Goal: Answer question/provide support: Share knowledge or assist other users

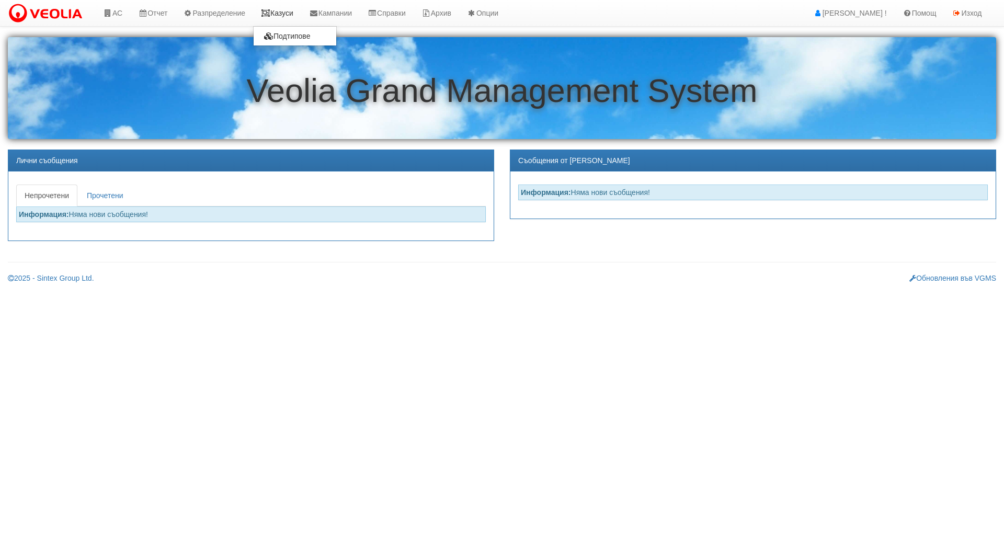
click at [297, 16] on link "Казуси" at bounding box center [277, 13] width 48 height 26
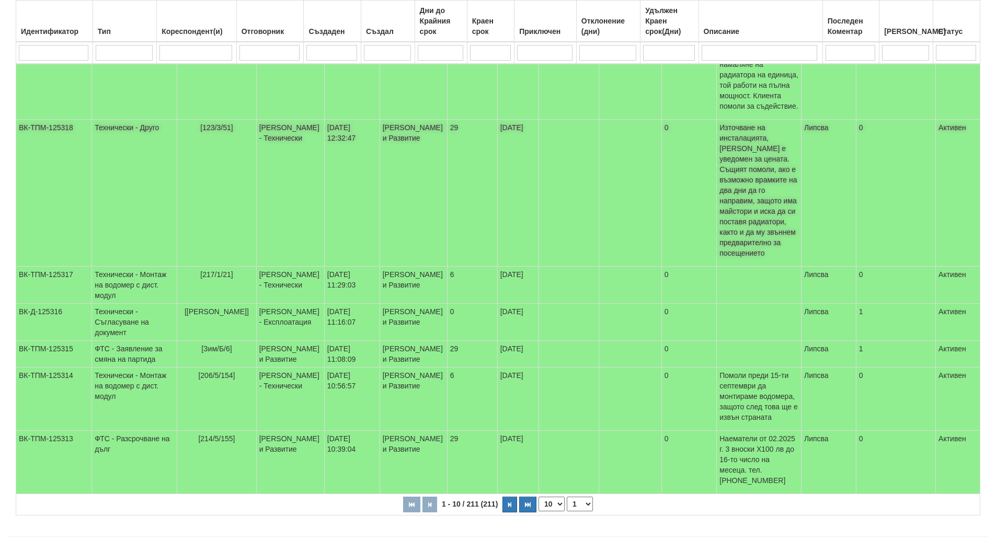
scroll to position [289, 0]
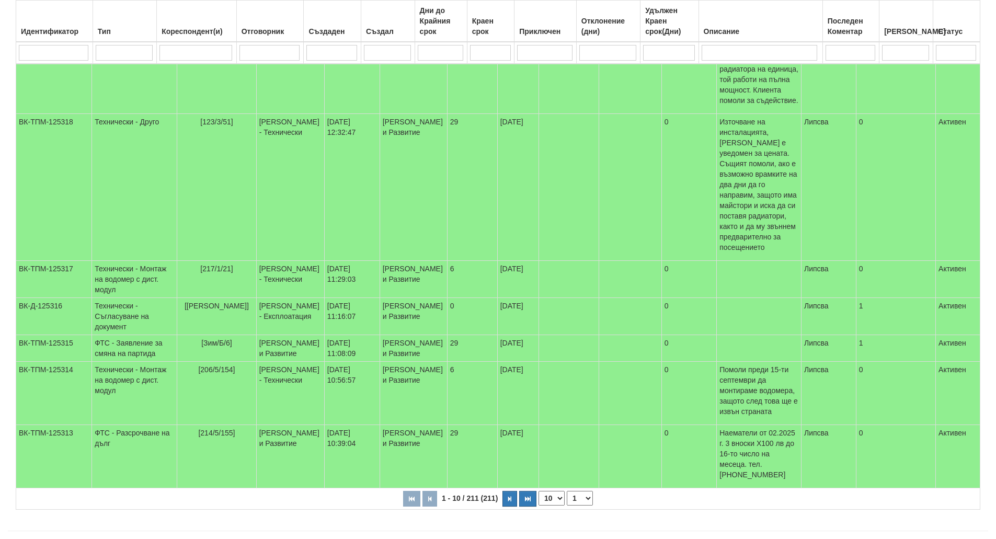
click at [113, 53] on input "search" at bounding box center [124, 53] width 57 height 16
type input "тех"
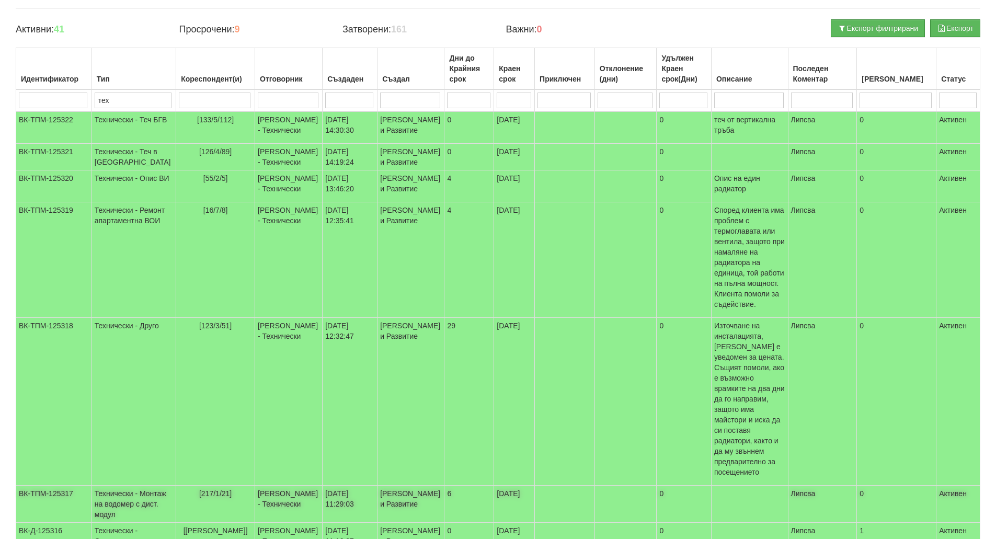
scroll to position [268, 0]
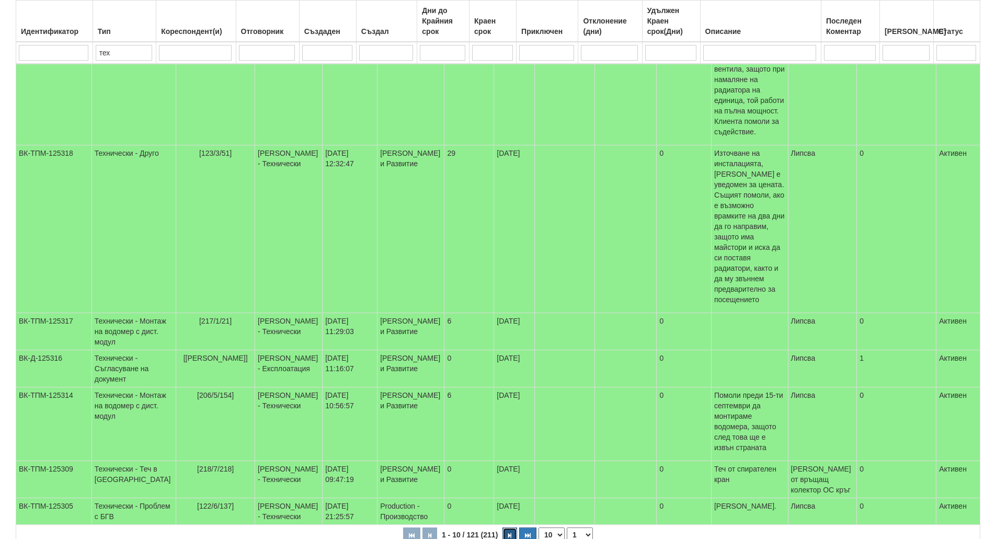
click at [511, 533] on icon "button" at bounding box center [509, 536] width 3 height 6
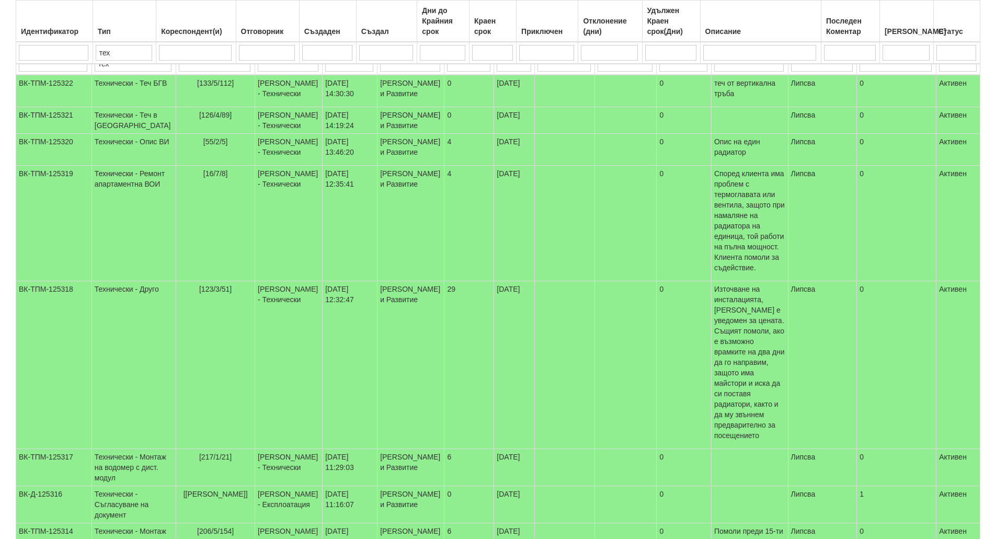
select select "2"
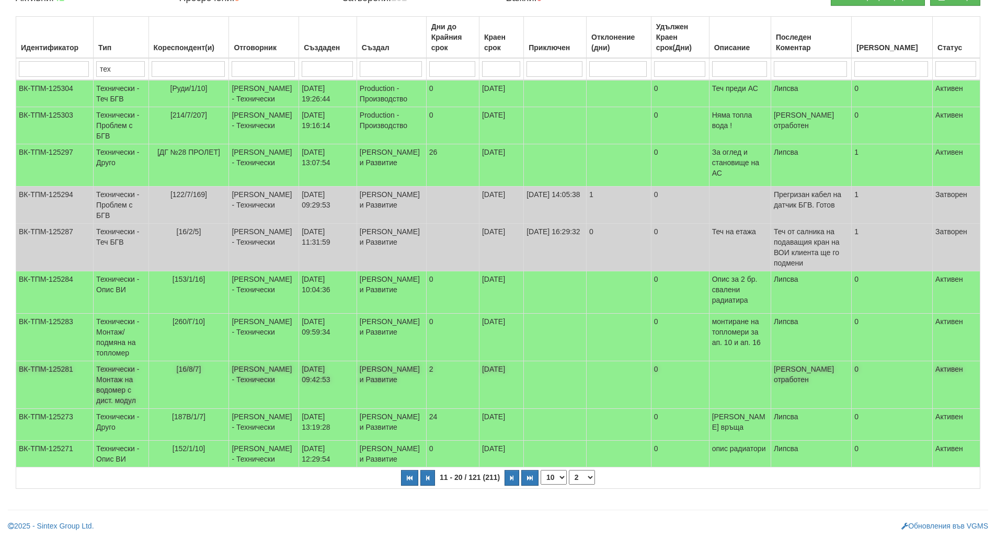
click at [217, 370] on td "[16/8/7]" at bounding box center [188, 385] width 80 height 48
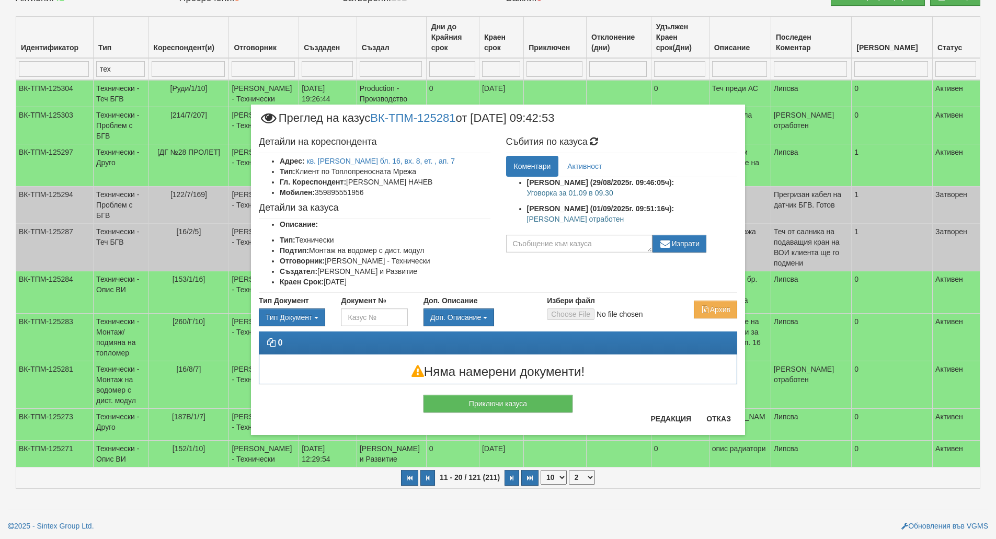
click at [546, 393] on div "Приключи казуса" at bounding box center [498, 398] width 165 height 28
click at [546, 399] on button "Приключи казуса" at bounding box center [497, 404] width 149 height 18
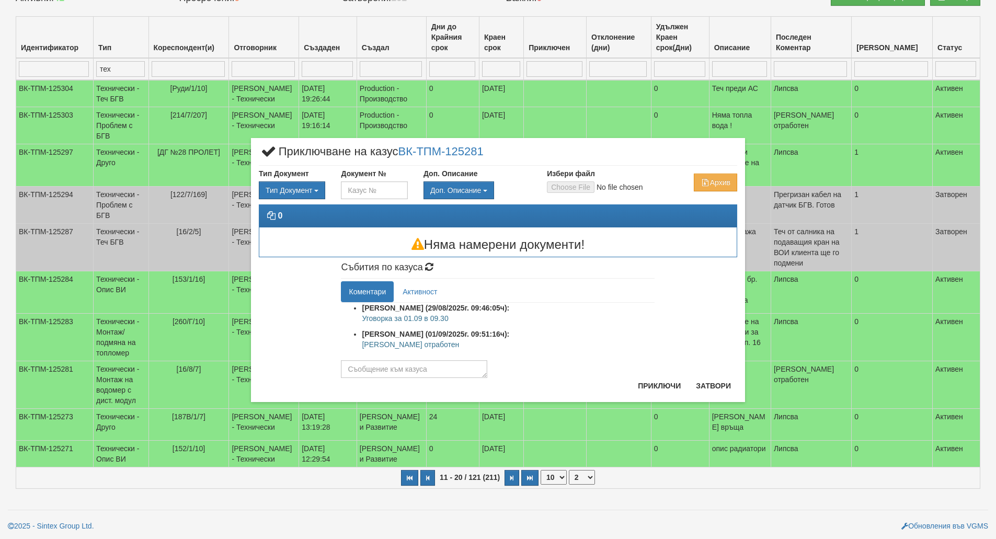
drag, startPoint x: 448, startPoint y: 350, endPoint x: 355, endPoint y: 352, distance: 93.1
click at [355, 352] on ul "Бойко Петков (29/08/2025г. 09:46:05ч): Уговорка за 01.09 в 09.30 Бойко Петков (…" at bounding box center [498, 329] width 314 height 52
copy p "Казуса отработен"
click at [386, 371] on textarea at bounding box center [414, 369] width 146 height 18
paste textarea "Казуса отработен"
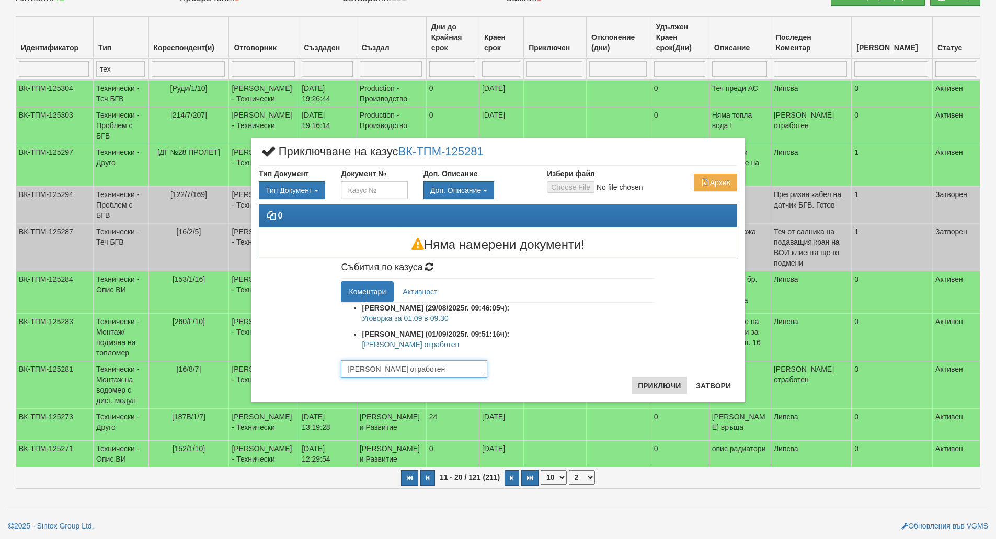
type textarea "Казуса отработен"
click at [675, 389] on button "Приключи" at bounding box center [658, 385] width 55 height 17
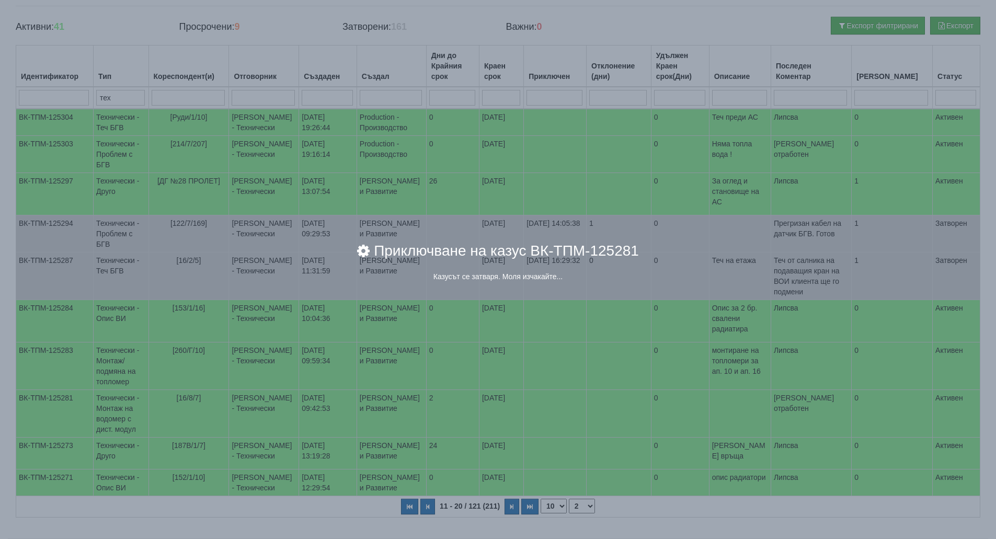
scroll to position [80, 0]
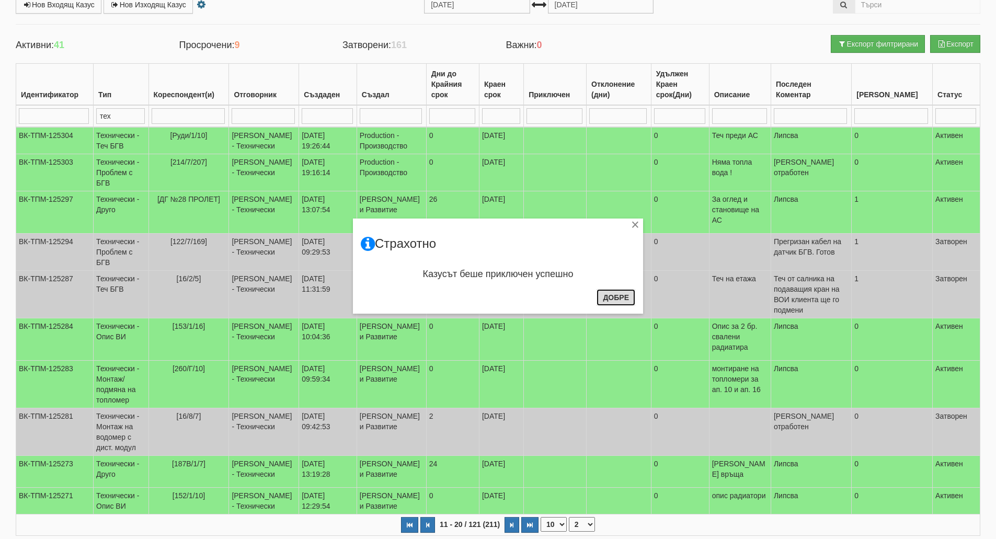
click at [612, 300] on button "Добре" at bounding box center [615, 297] width 39 height 17
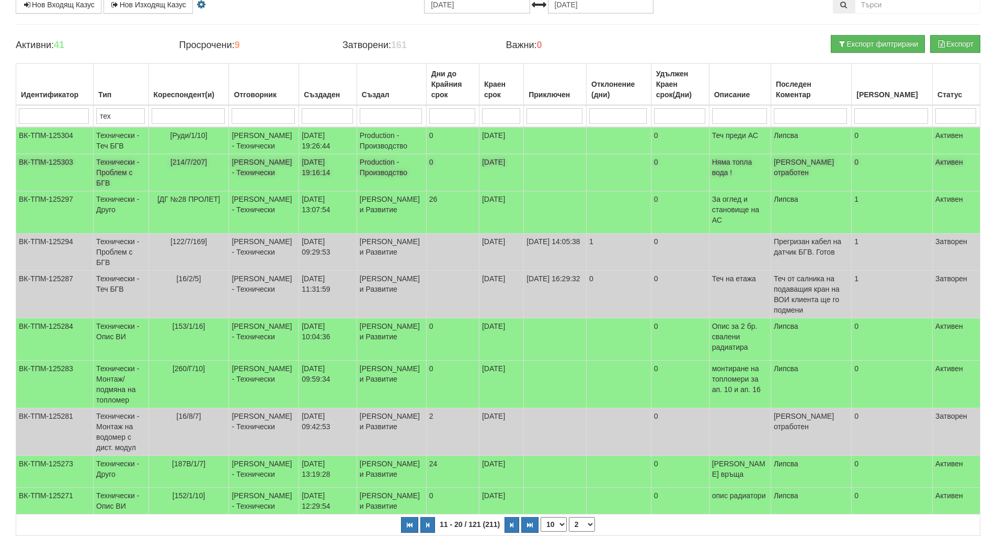
click at [180, 165] on span "[214/7/207]" at bounding box center [188, 162] width 37 height 8
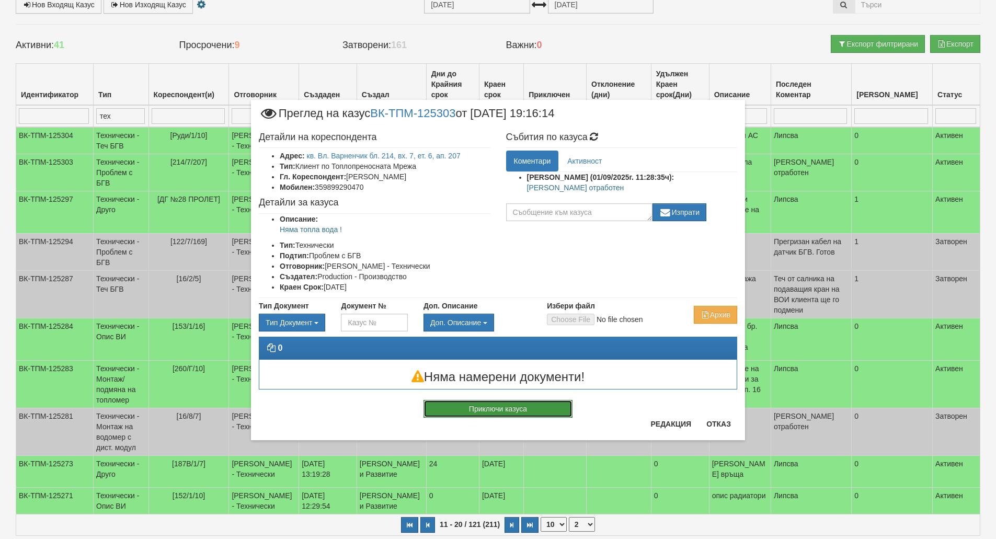
click at [540, 412] on button "Приключи казуса" at bounding box center [497, 409] width 149 height 18
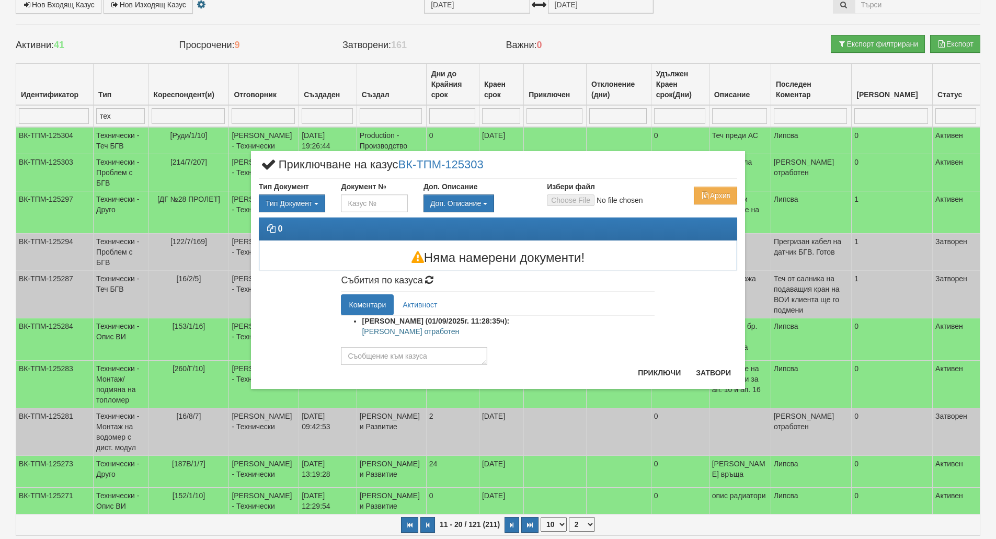
drag, startPoint x: 434, startPoint y: 330, endPoint x: 362, endPoint y: 335, distance: 71.8
click at [362, 335] on p "Казуса отработен" at bounding box center [508, 331] width 293 height 10
copy p "Казуса отработен"
click at [379, 361] on textarea at bounding box center [414, 356] width 146 height 18
paste textarea "Казуса отработен"
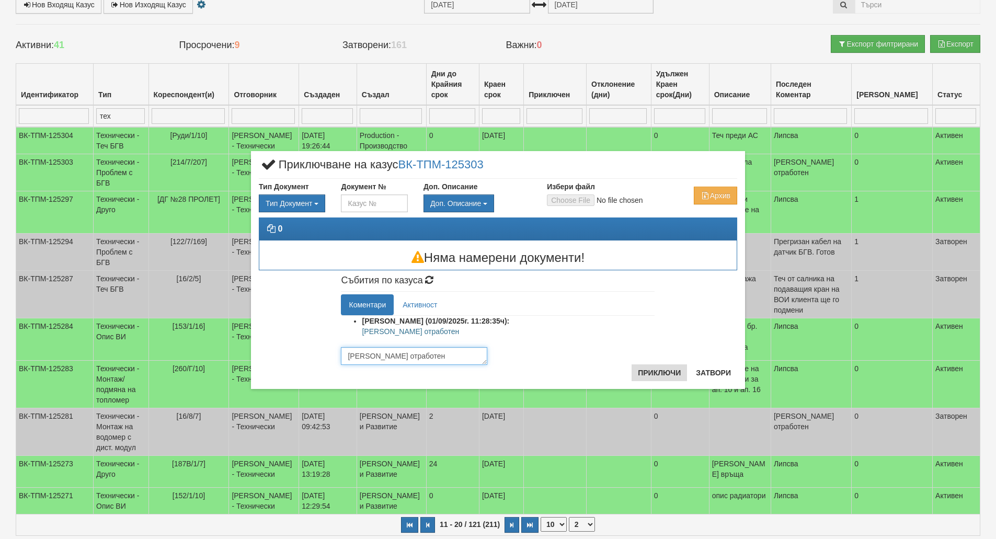
type textarea "Казуса отработен"
click at [648, 372] on button "Приключи" at bounding box center [658, 372] width 55 height 17
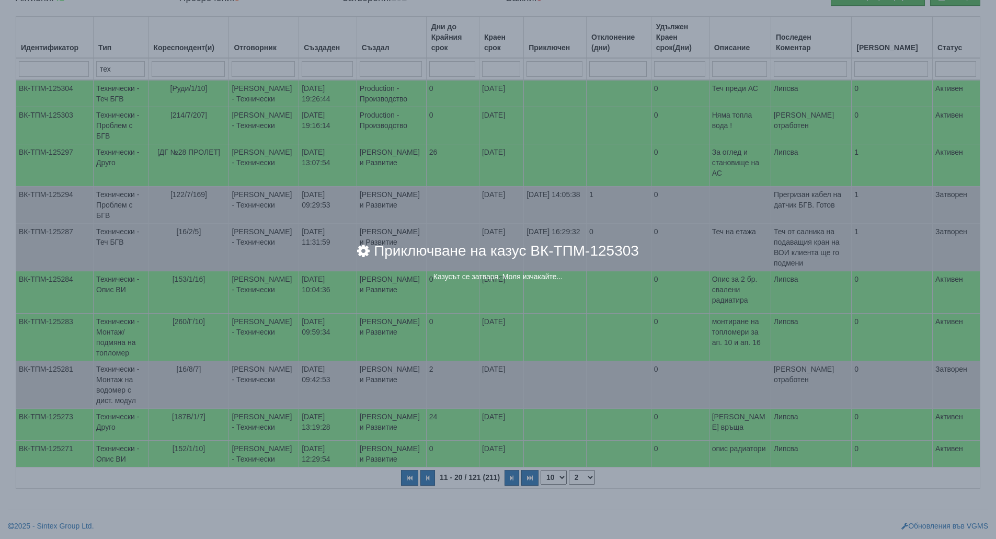
scroll to position [132, 0]
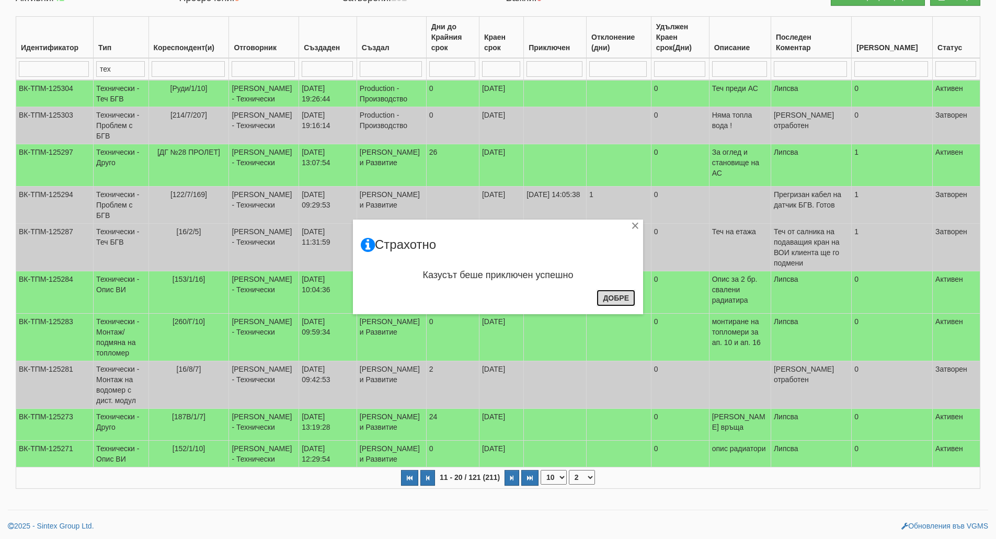
click at [609, 298] on button "Добре" at bounding box center [615, 298] width 39 height 17
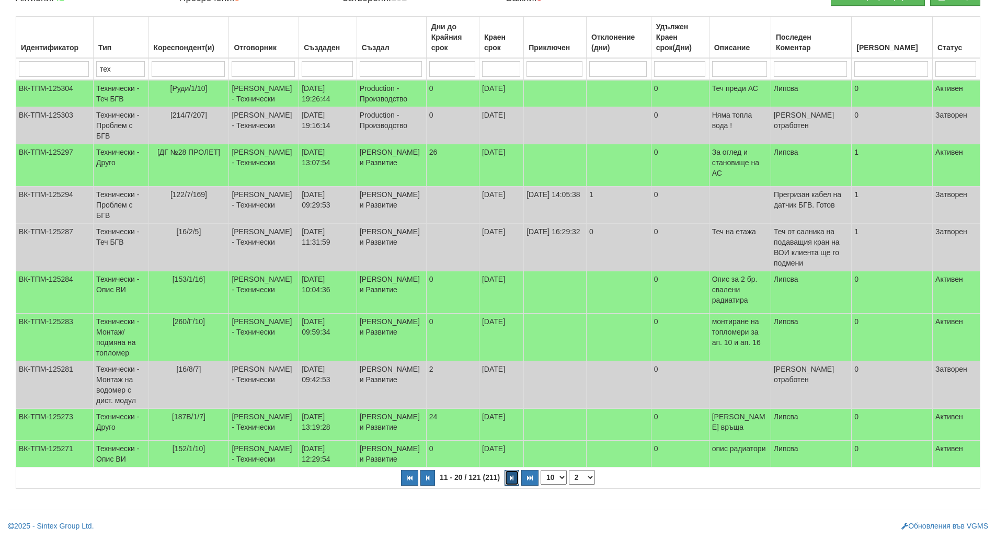
click at [513, 478] on button "button" at bounding box center [511, 478] width 15 height 16
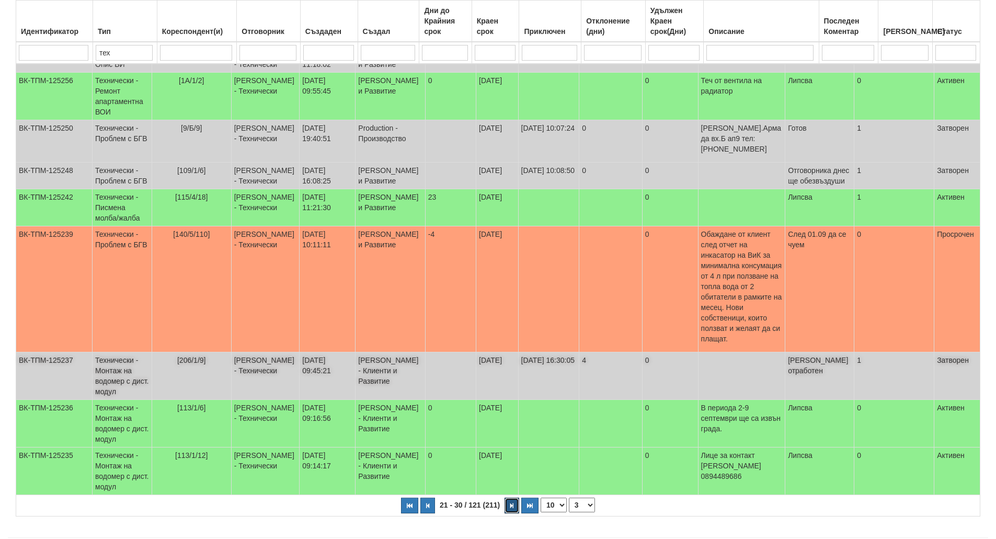
scroll to position [247, 0]
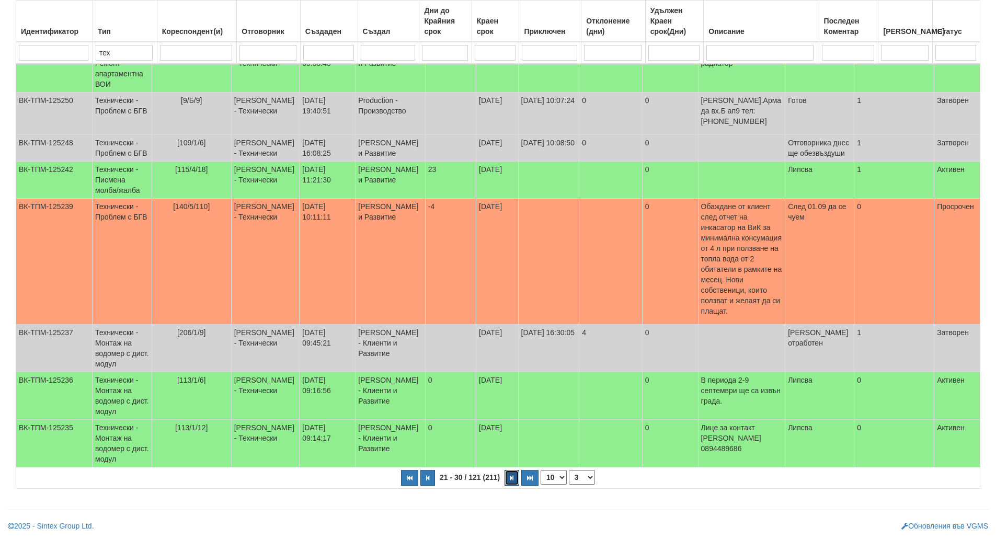
click at [516, 477] on button "button" at bounding box center [511, 478] width 15 height 16
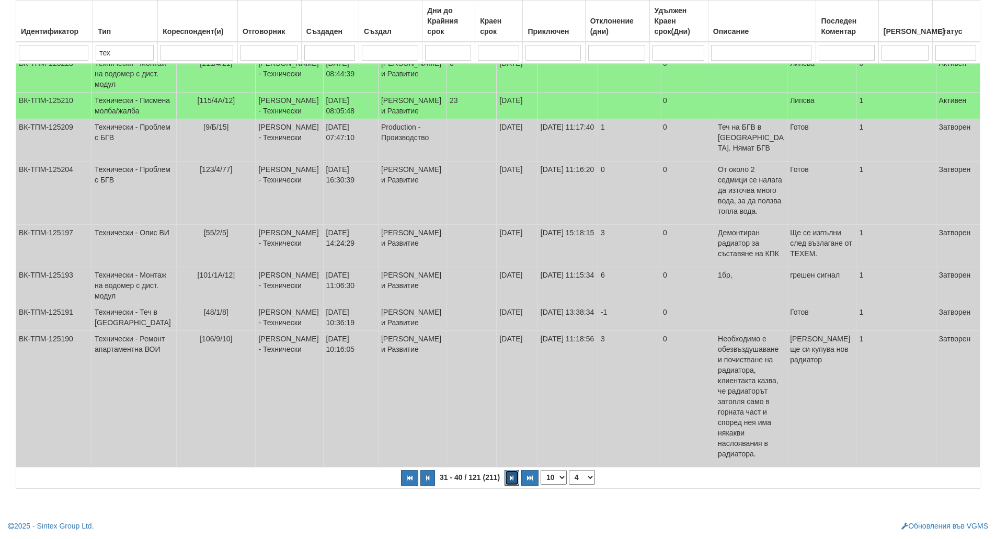
click at [513, 481] on button "button" at bounding box center [511, 478] width 15 height 16
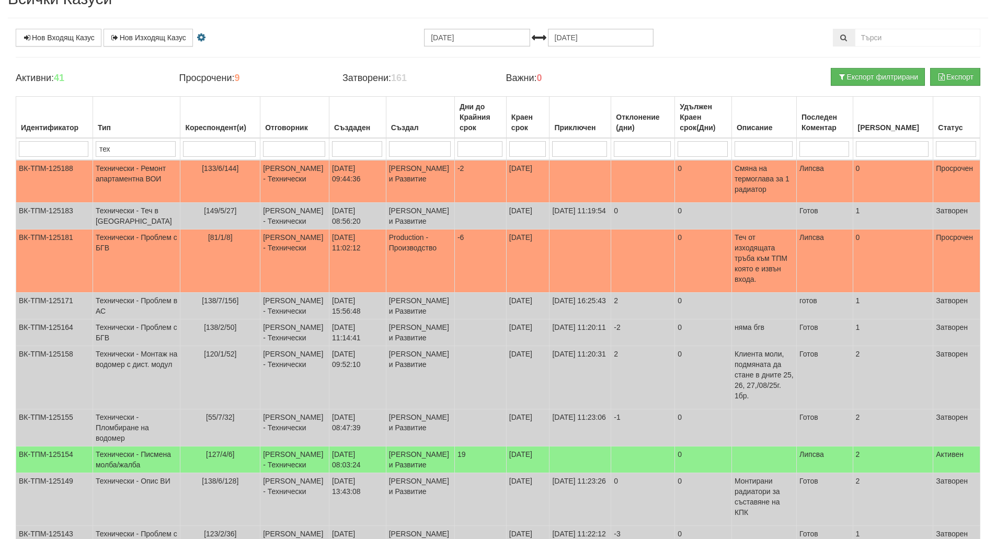
scroll to position [43, 0]
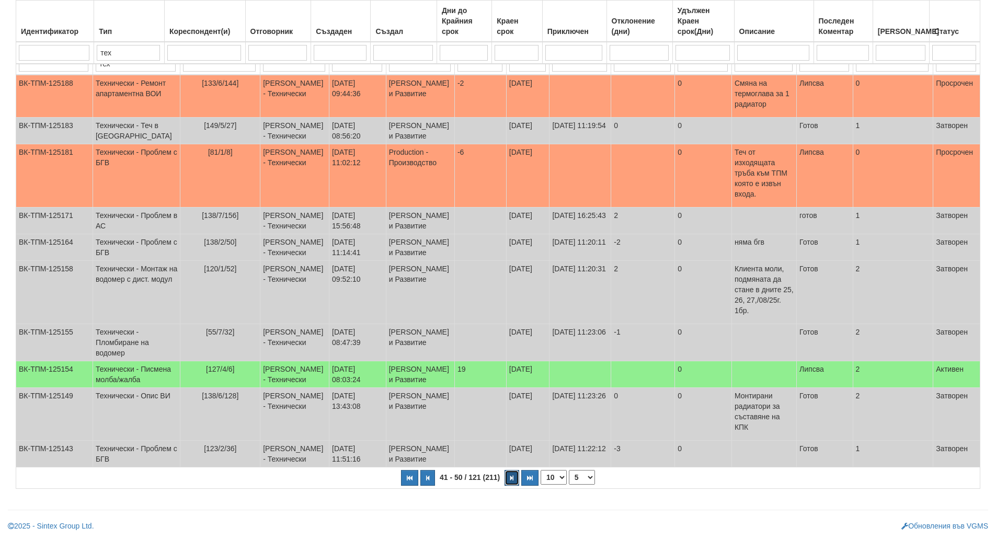
click at [513, 481] on button "button" at bounding box center [511, 478] width 15 height 16
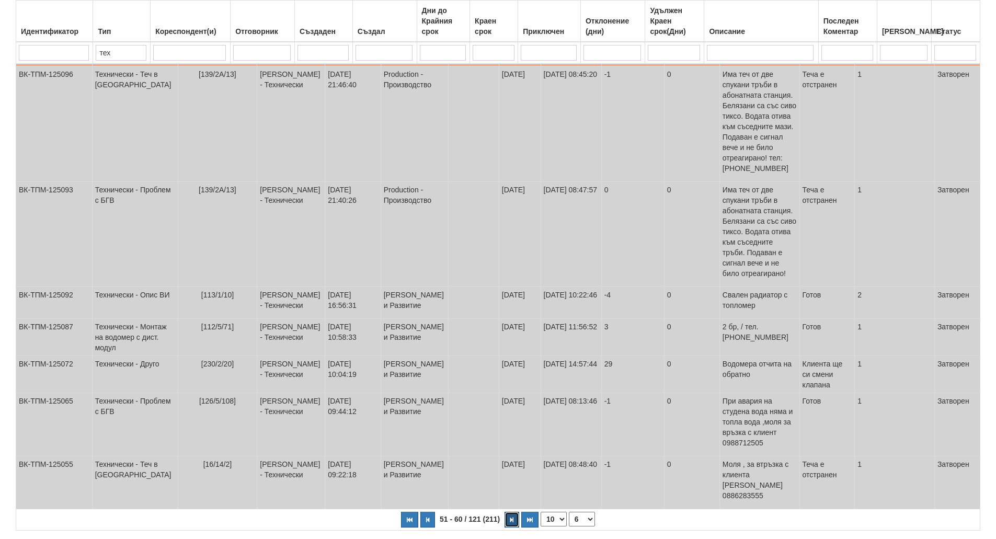
click at [512, 512] on button "button" at bounding box center [511, 520] width 15 height 16
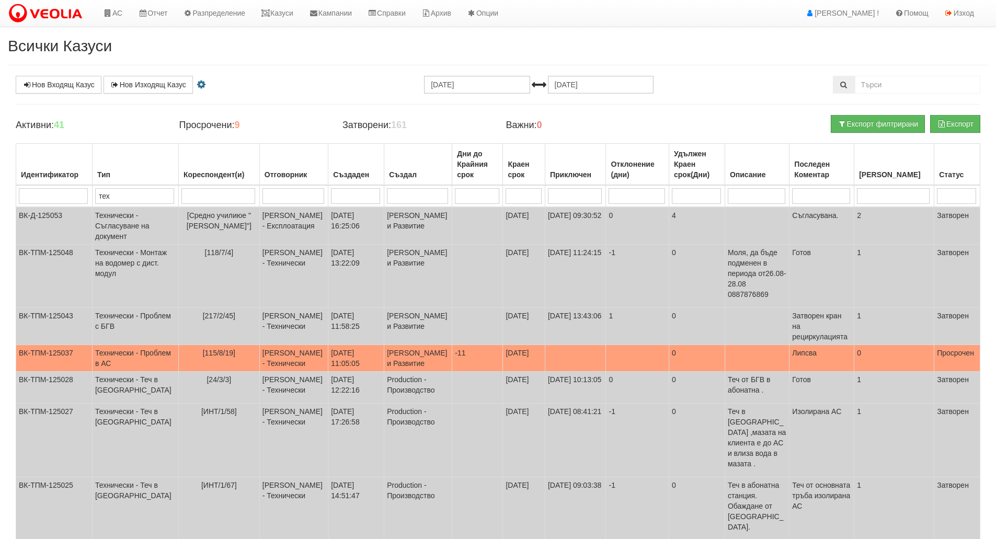
scroll to position [153, 0]
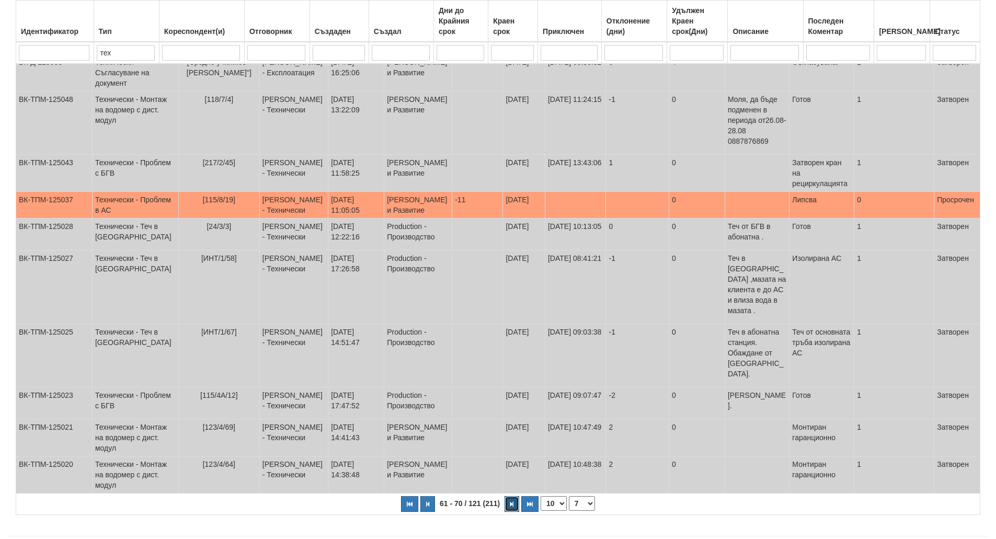
click at [511, 496] on button "button" at bounding box center [511, 504] width 15 height 16
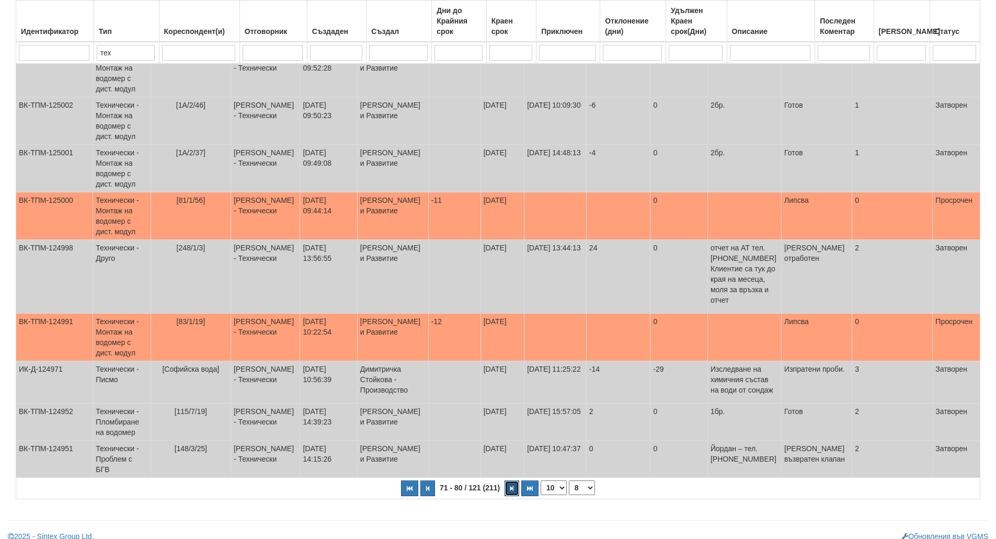
click at [511, 483] on button "button" at bounding box center [511, 488] width 15 height 16
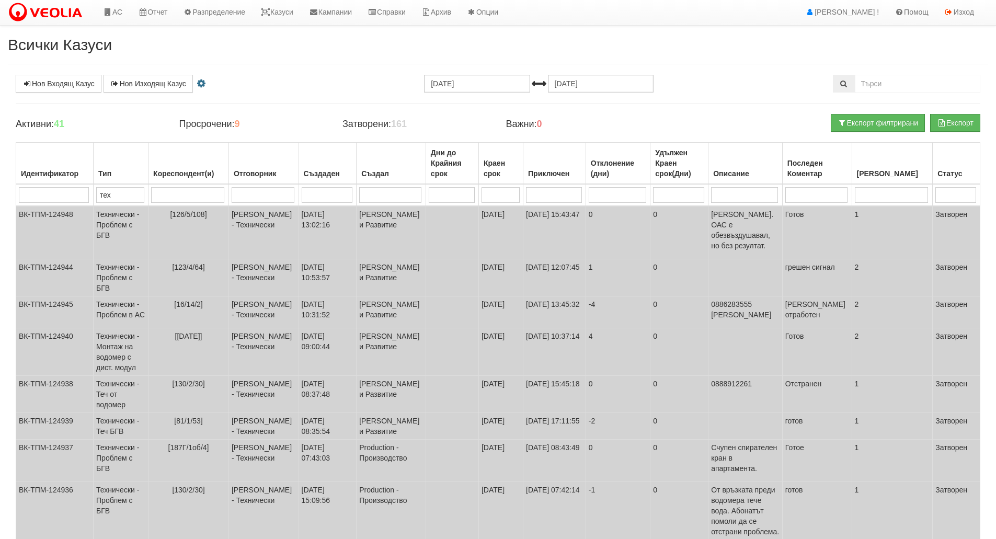
scroll to position [0, 0]
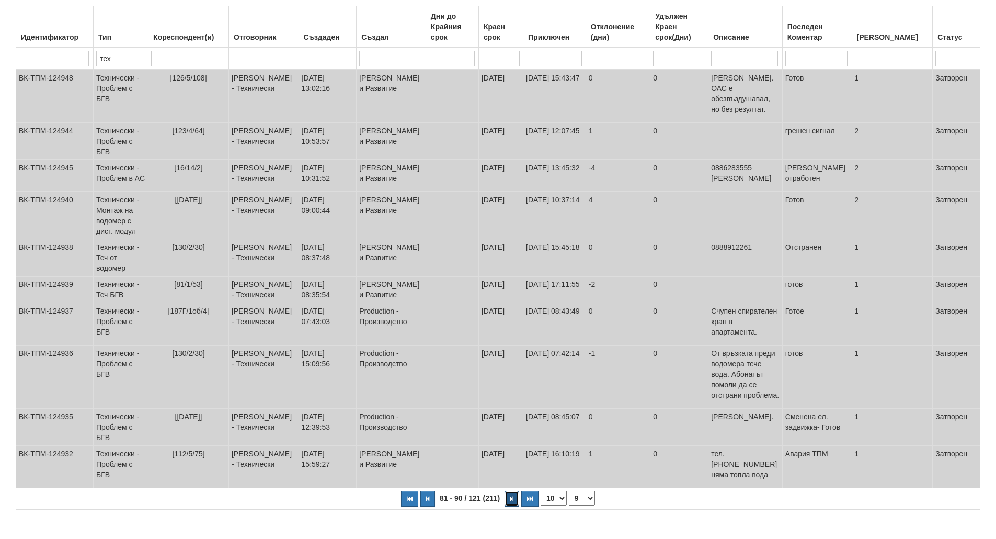
click at [511, 491] on button "button" at bounding box center [511, 499] width 15 height 16
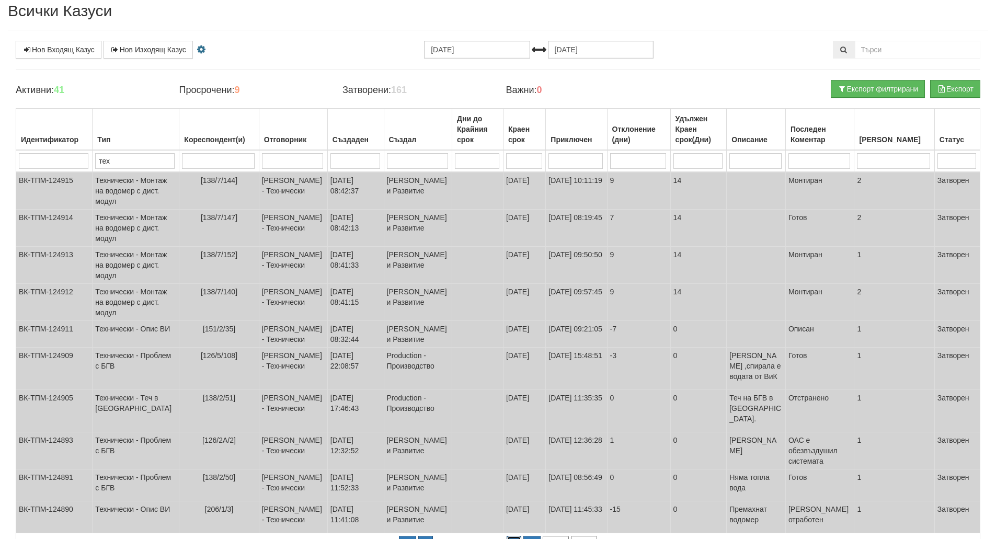
scroll to position [148, 0]
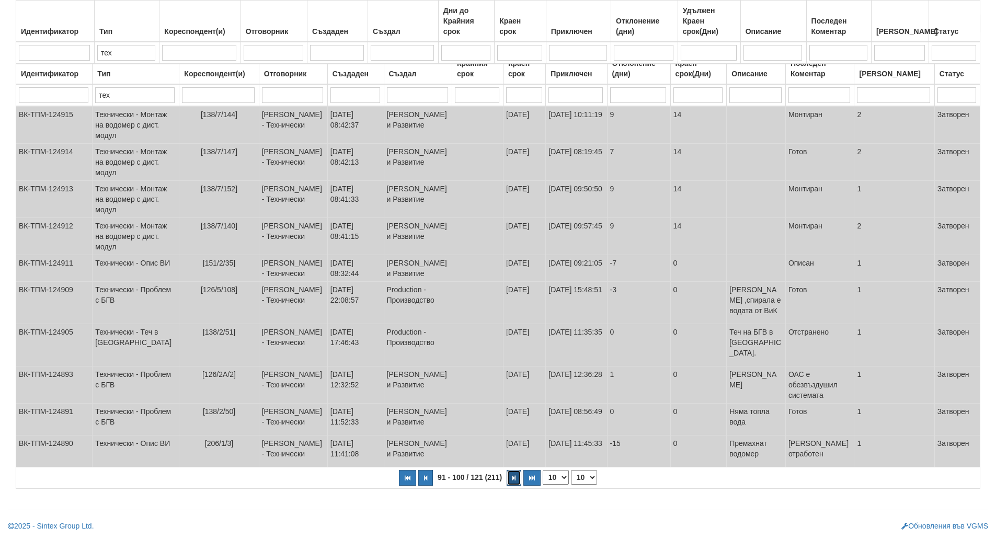
click at [511, 484] on button "button" at bounding box center [514, 478] width 15 height 16
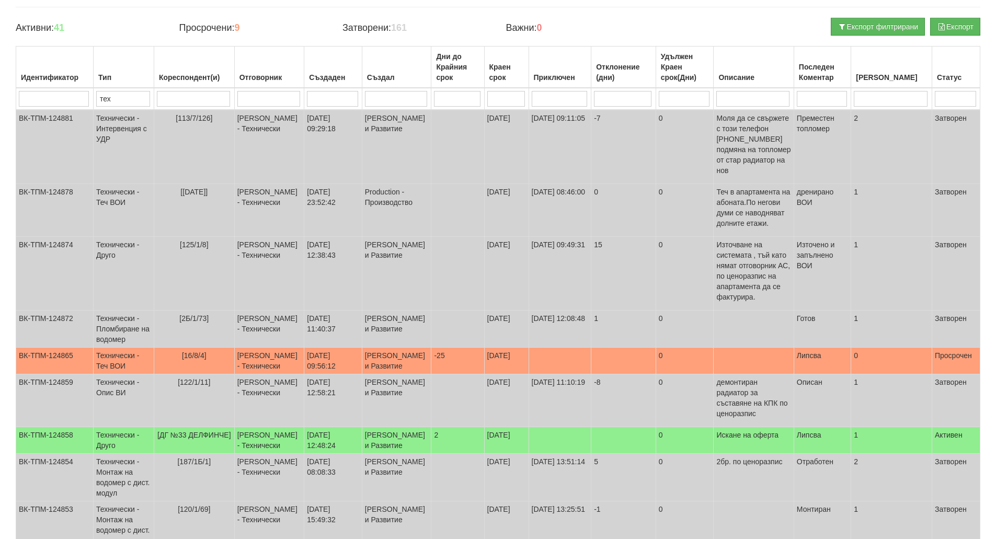
scroll to position [216, 0]
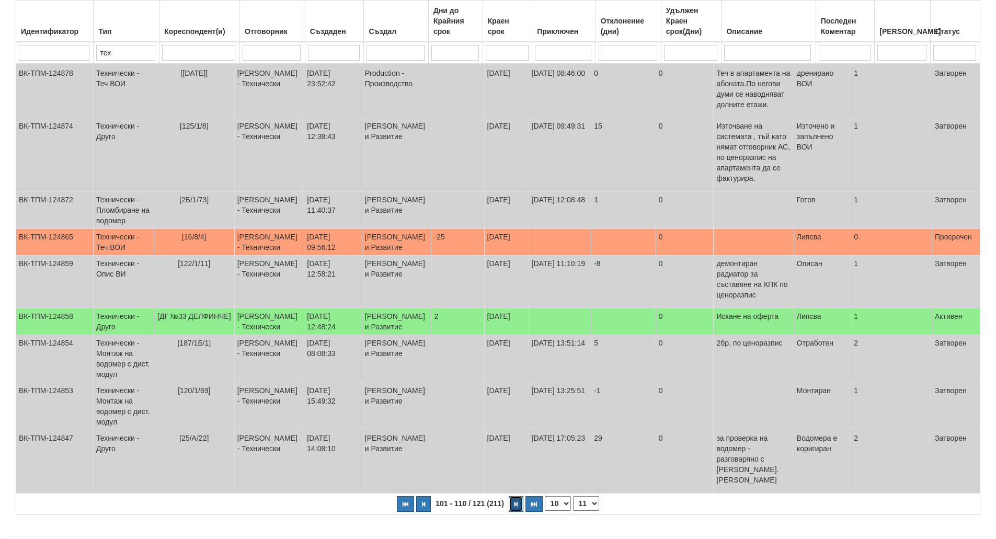
click at [511, 496] on button "button" at bounding box center [516, 504] width 15 height 16
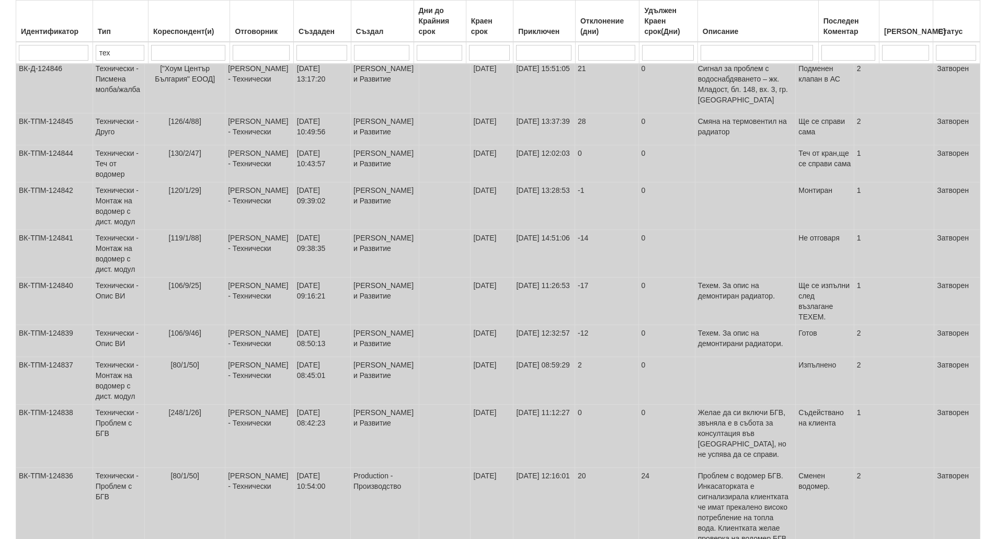
scroll to position [247, 0]
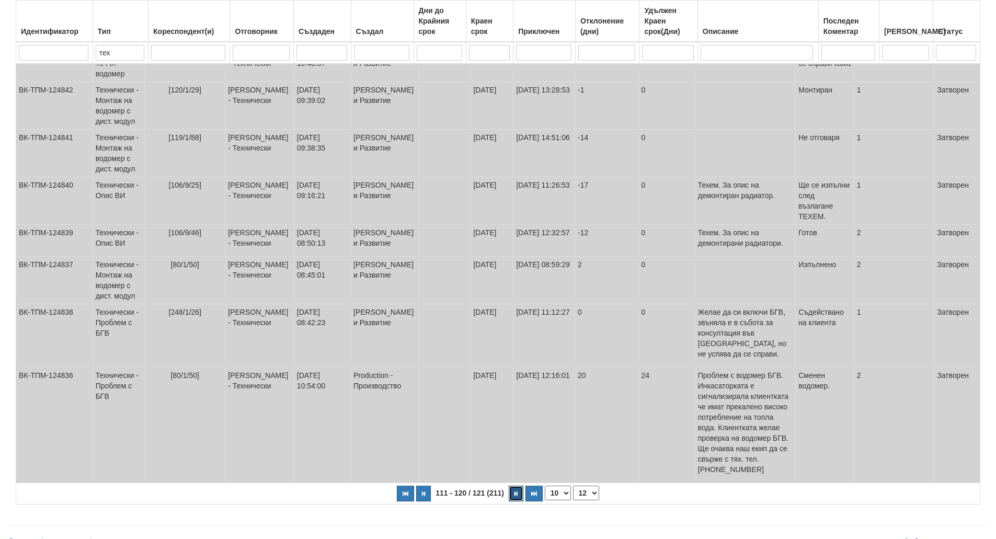
click at [511, 486] on button "button" at bounding box center [516, 494] width 15 height 16
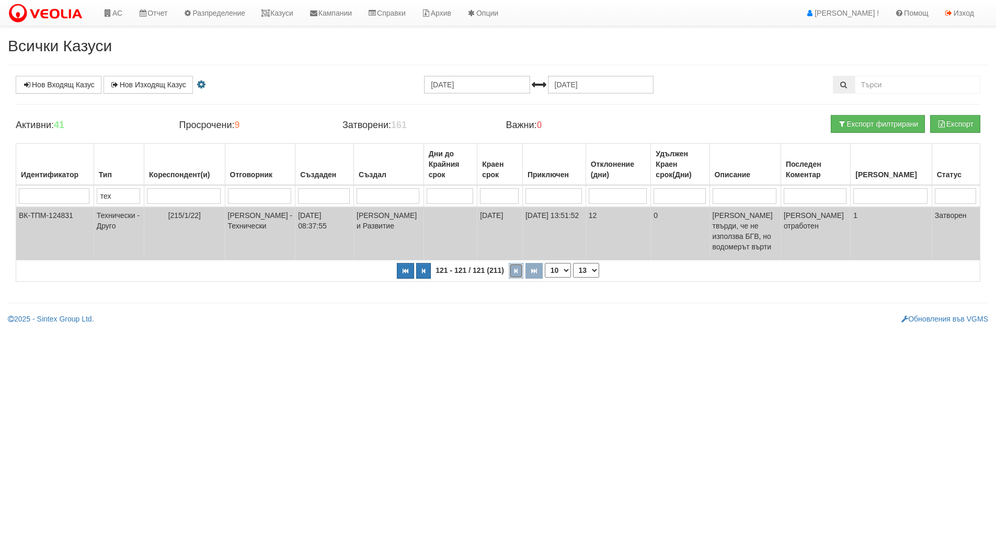
scroll to position [0, 0]
click at [412, 268] on icon "button" at bounding box center [410, 271] width 6 height 6
select select "1"
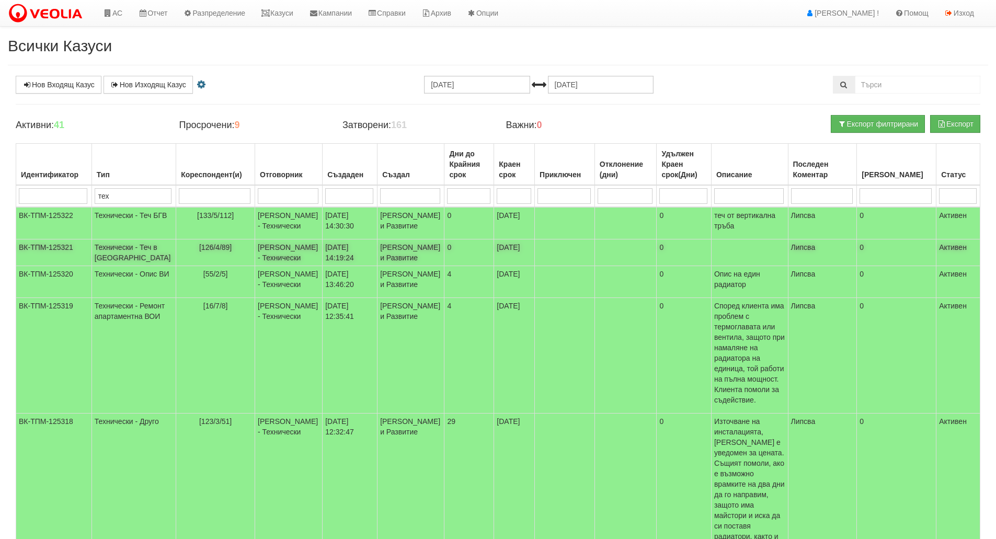
click at [199, 266] on td "[126/4/89]" at bounding box center [215, 252] width 79 height 27
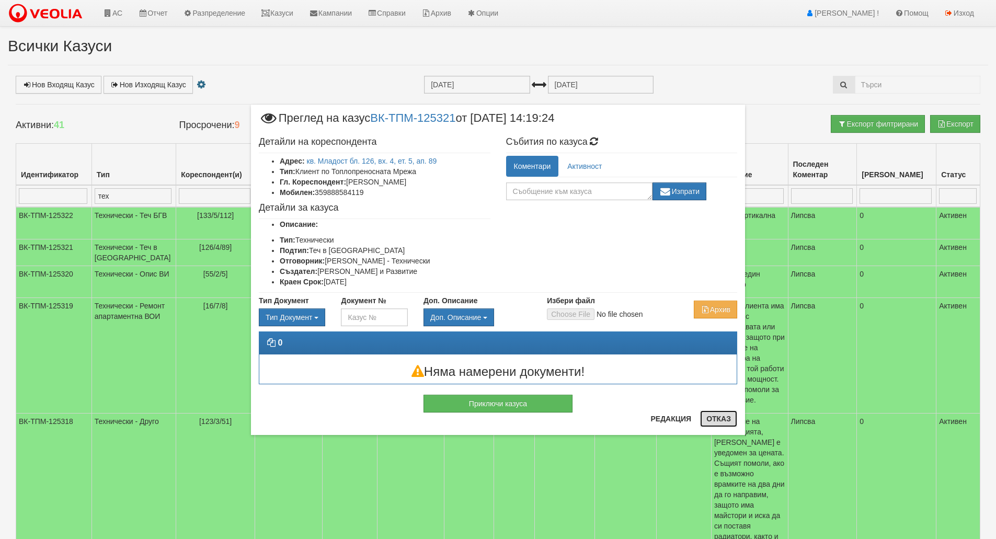
click at [719, 419] on button "Отказ" at bounding box center [718, 418] width 37 height 17
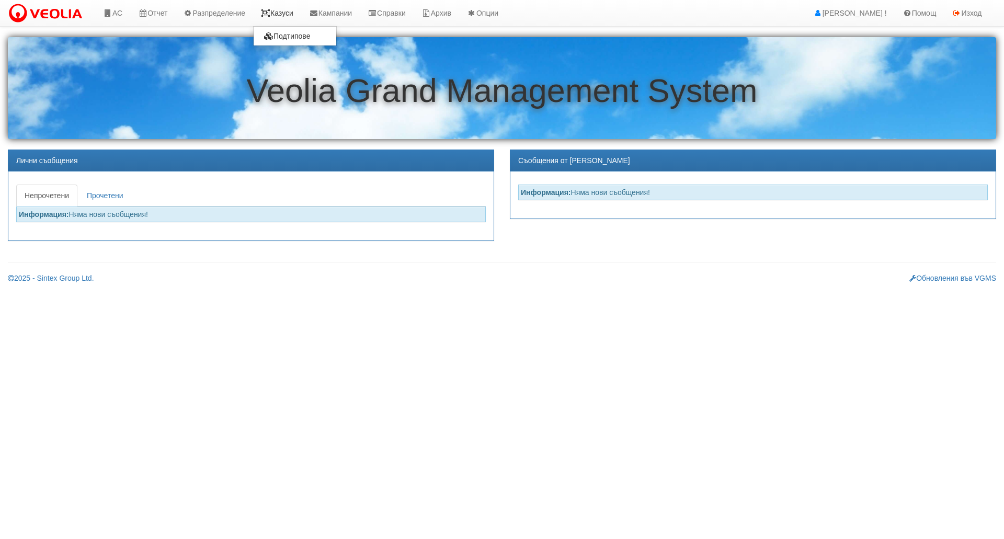
click at [292, 16] on link "Казуси" at bounding box center [277, 13] width 48 height 26
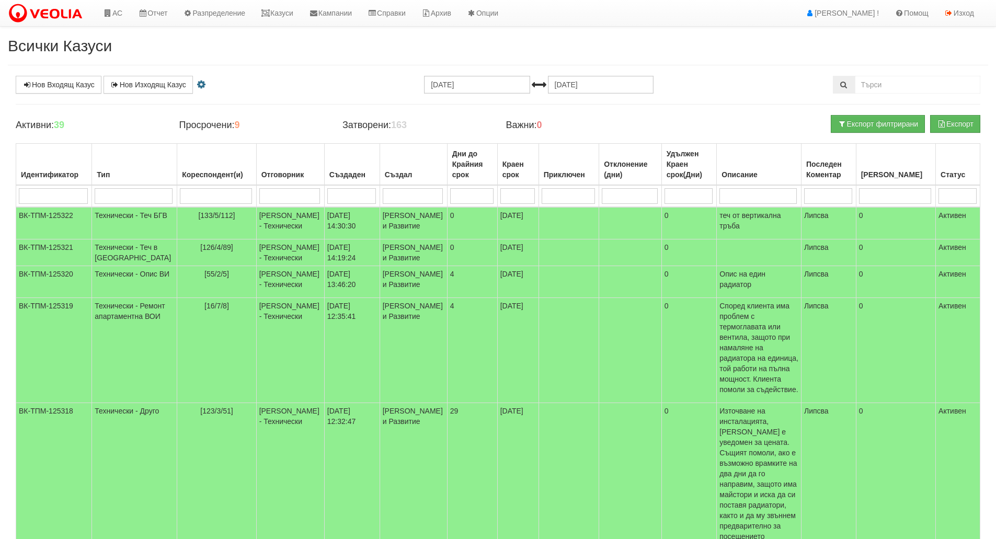
click at [114, 198] on input "search" at bounding box center [134, 196] width 78 height 16
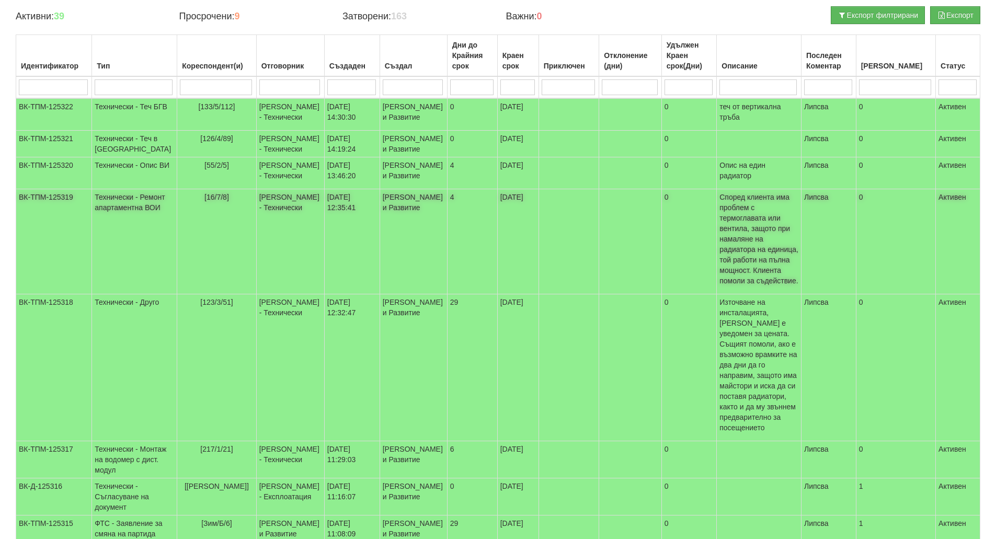
scroll to position [105, 0]
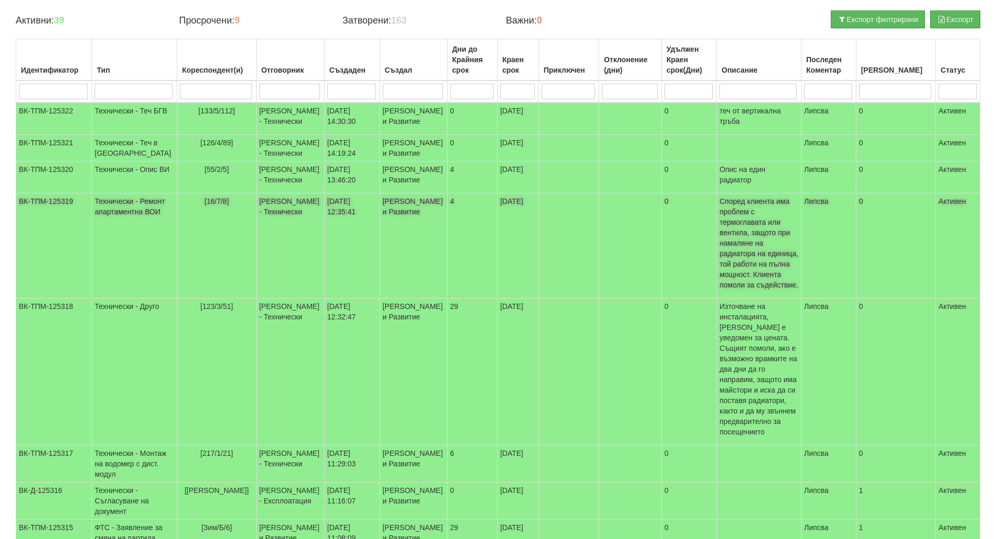
click at [256, 283] on td "Дончо Дончев - Технически" at bounding box center [290, 245] width 68 height 105
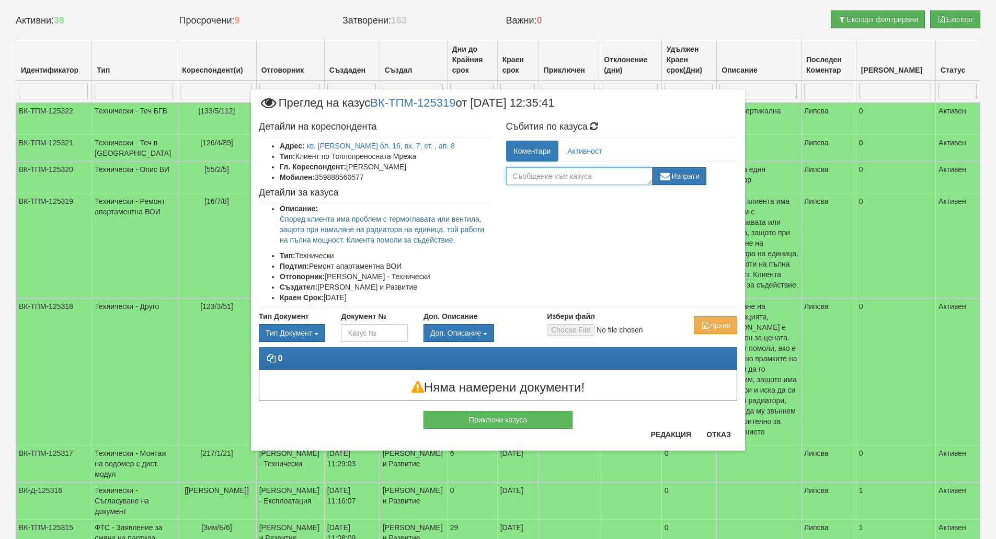
click at [586, 182] on textarea at bounding box center [579, 176] width 146 height 18
drag, startPoint x: 323, startPoint y: 285, endPoint x: 329, endPoint y: 285, distance: 5.7
click at [330, 286] on li "Създател: Иван Велев - Клиенти и Развитие" at bounding box center [385, 287] width 211 height 10
drag, startPoint x: 320, startPoint y: 287, endPoint x: 360, endPoint y: 290, distance: 40.4
click at [360, 290] on li "Създател: Иван Велев - Клиенти и Развитие" at bounding box center [385, 287] width 211 height 10
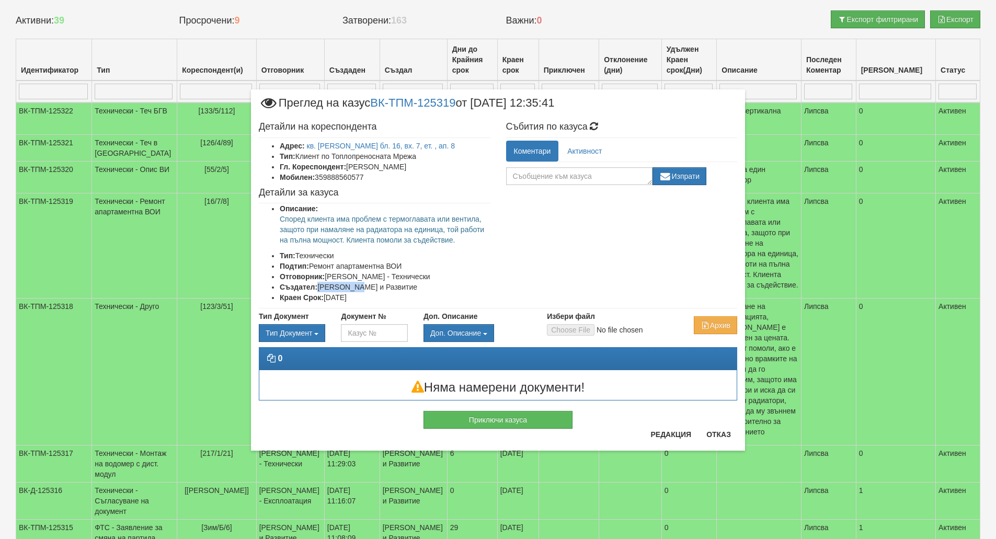
copy li "Иван Велев"
click at [550, 178] on textarea at bounding box center [579, 176] width 146 height 18
paste textarea "Иван Велев"
type textarea "Иван Велев, как го е разбрала лятото това?"
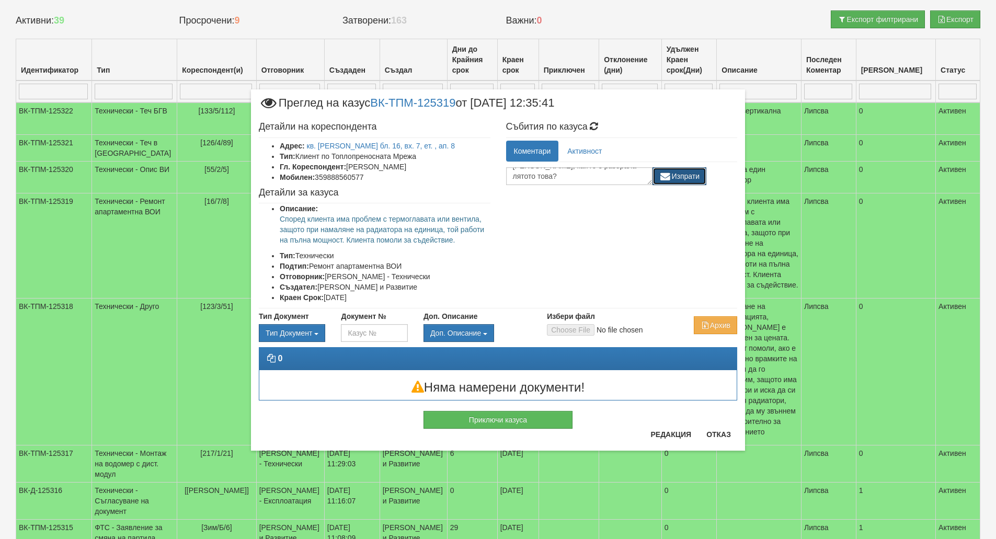
click at [686, 181] on button "Изпрати" at bounding box center [679, 176] width 54 height 18
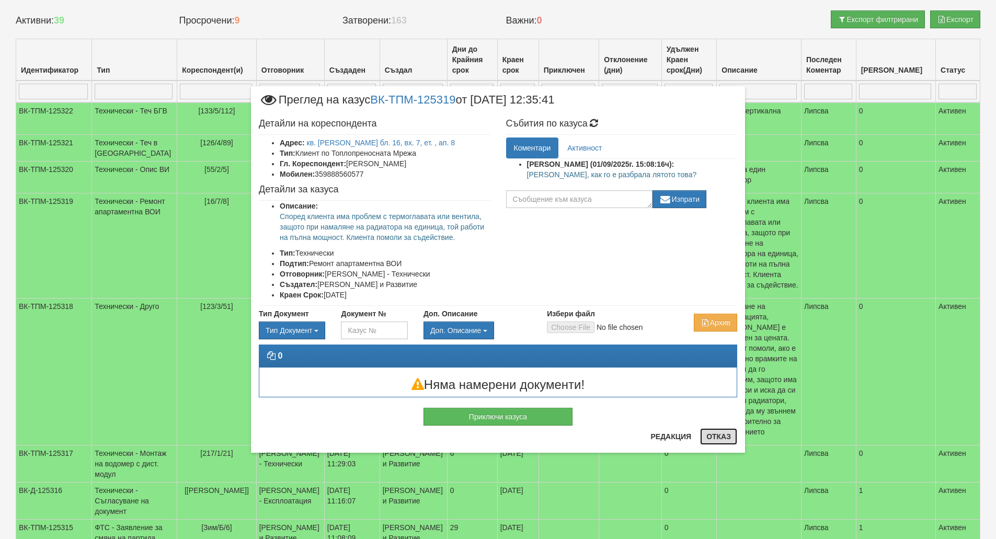
click at [723, 443] on button "Отказ" at bounding box center [718, 436] width 37 height 17
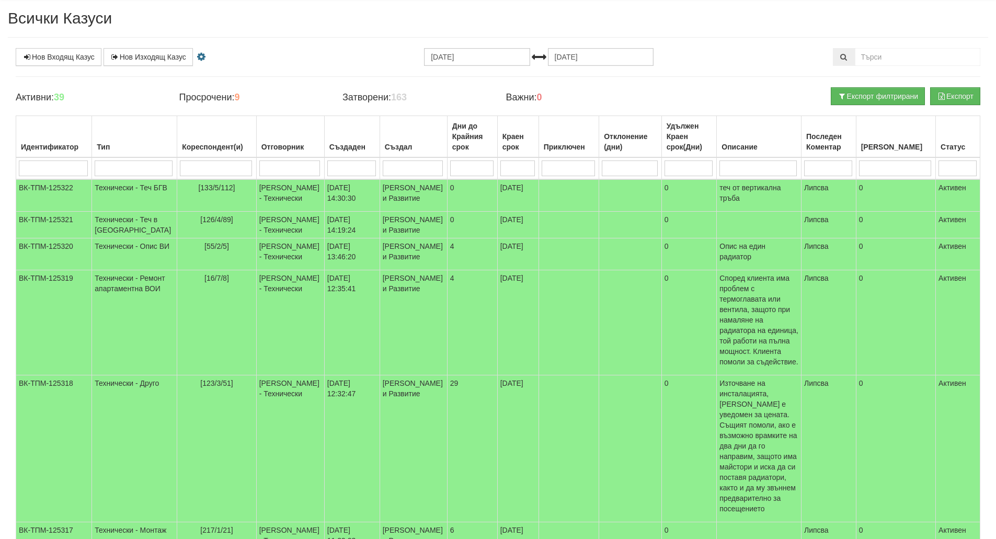
scroll to position [0, 0]
